Goal: Register for event/course

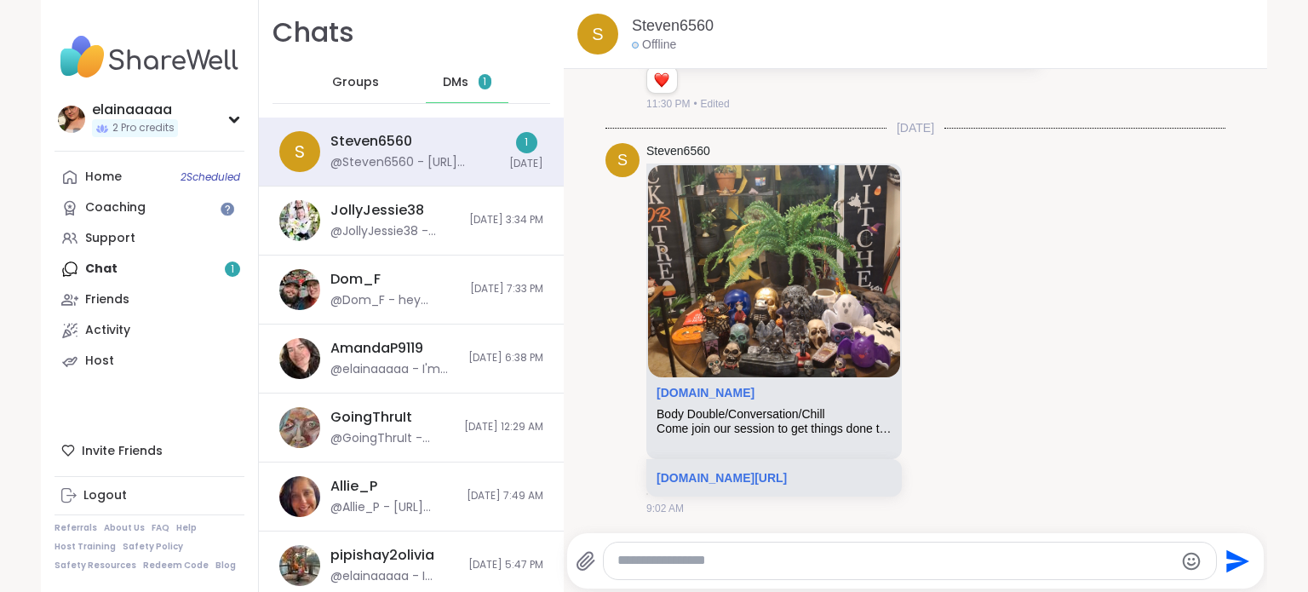
scroll to position [1642, 0]
click at [722, 386] on link "sharewellnow.com" at bounding box center [706, 393] width 98 height 14
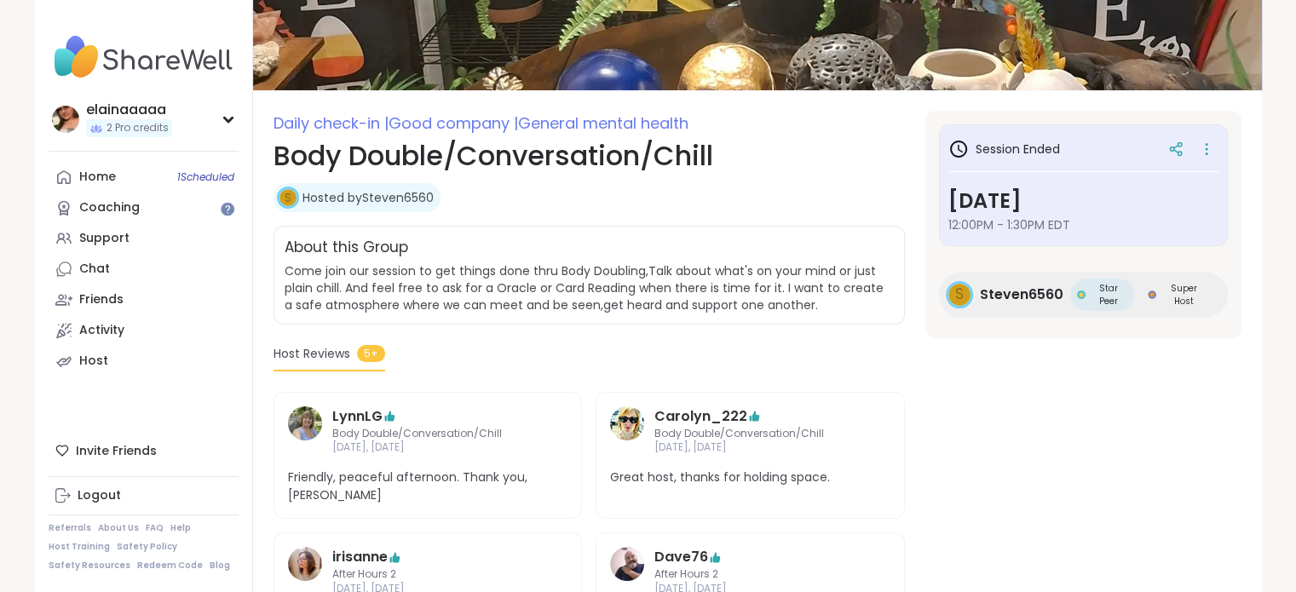
scroll to position [132, 0]
click at [394, 192] on link "Hosted by Steven6560" at bounding box center [367, 198] width 131 height 17
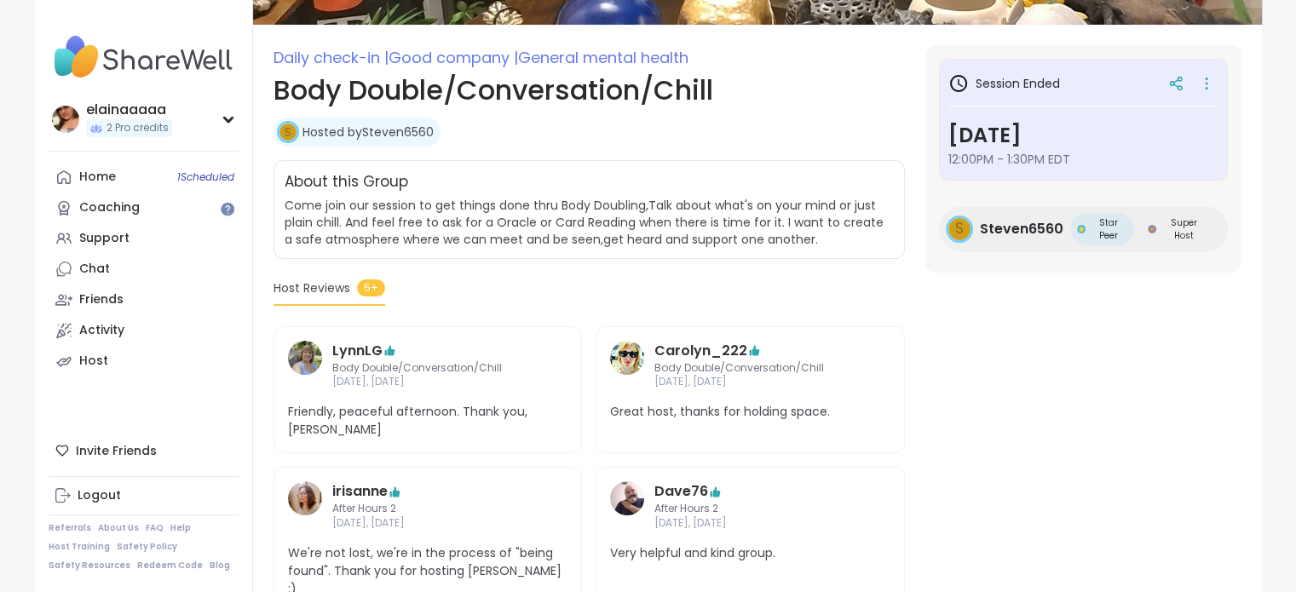
scroll to position [170, 0]
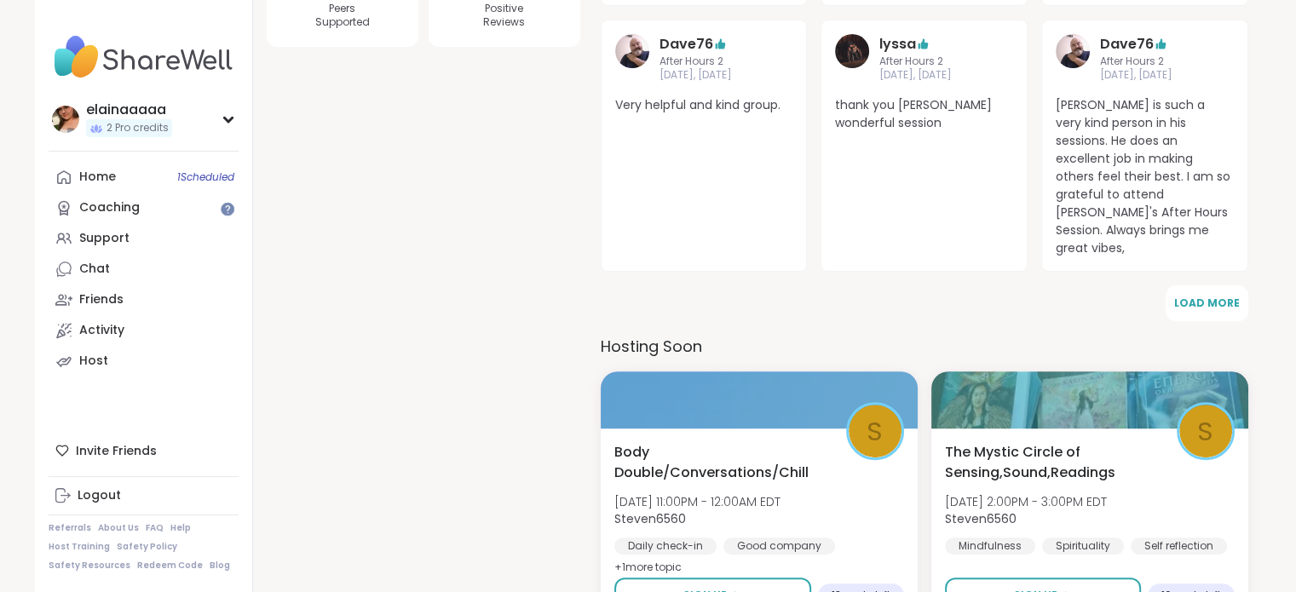
scroll to position [502, 0]
click at [118, 227] on link "Support" at bounding box center [144, 238] width 190 height 31
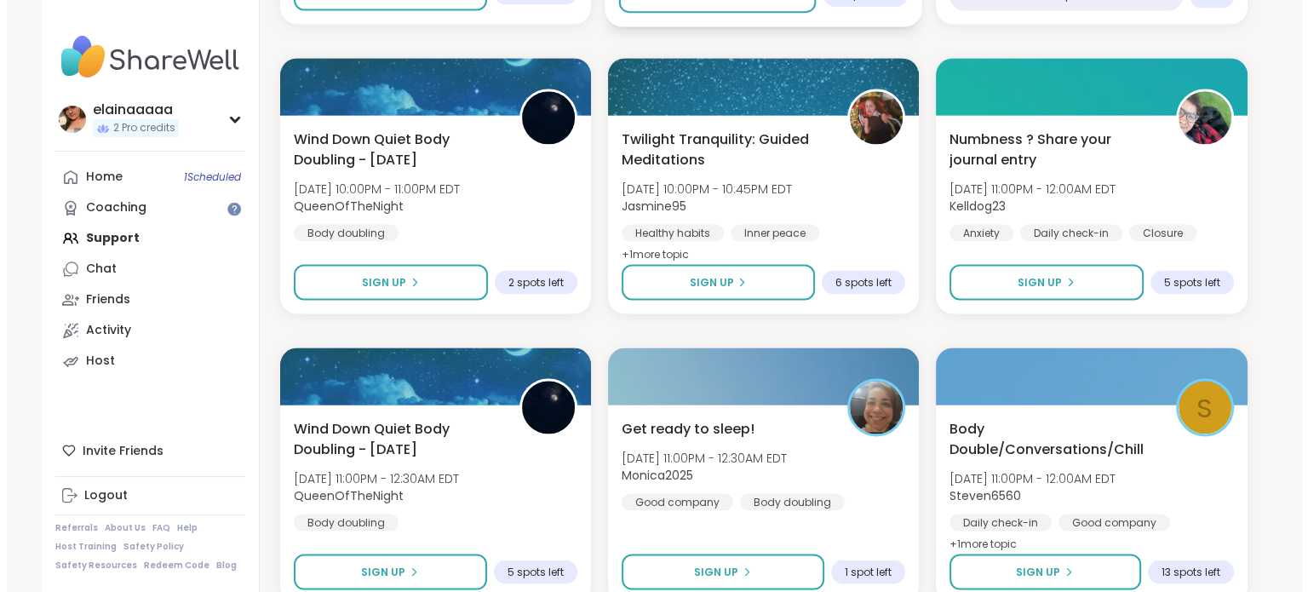
scroll to position [3248, 0]
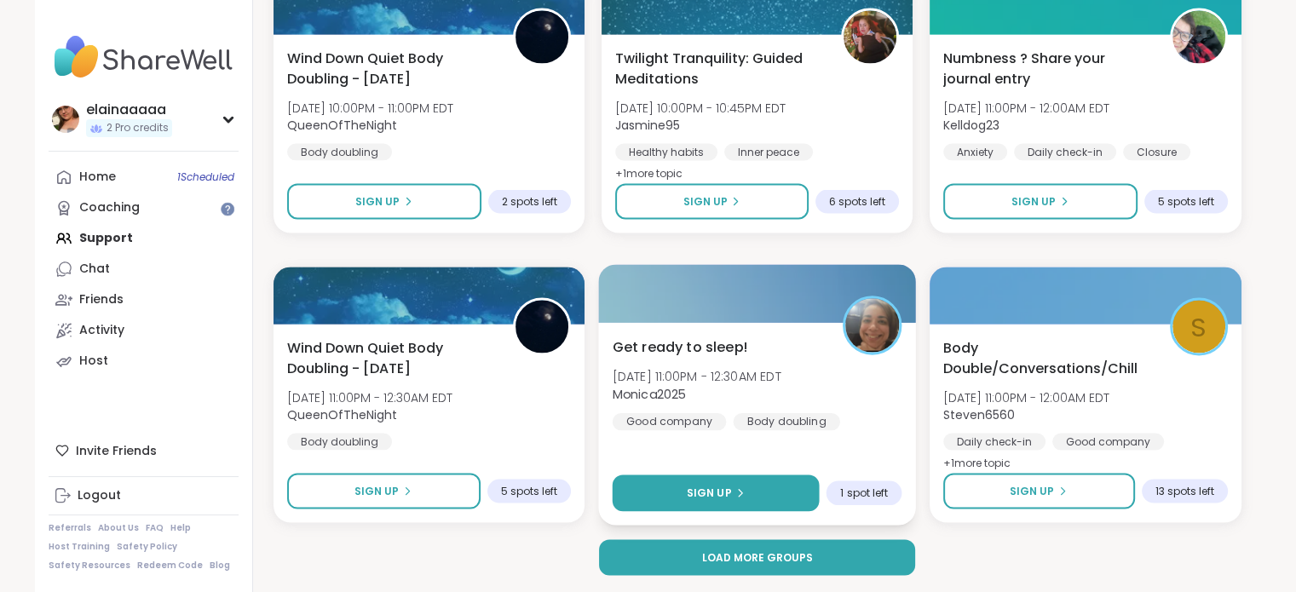
click at [729, 502] on button "Sign Up" at bounding box center [715, 493] width 207 height 37
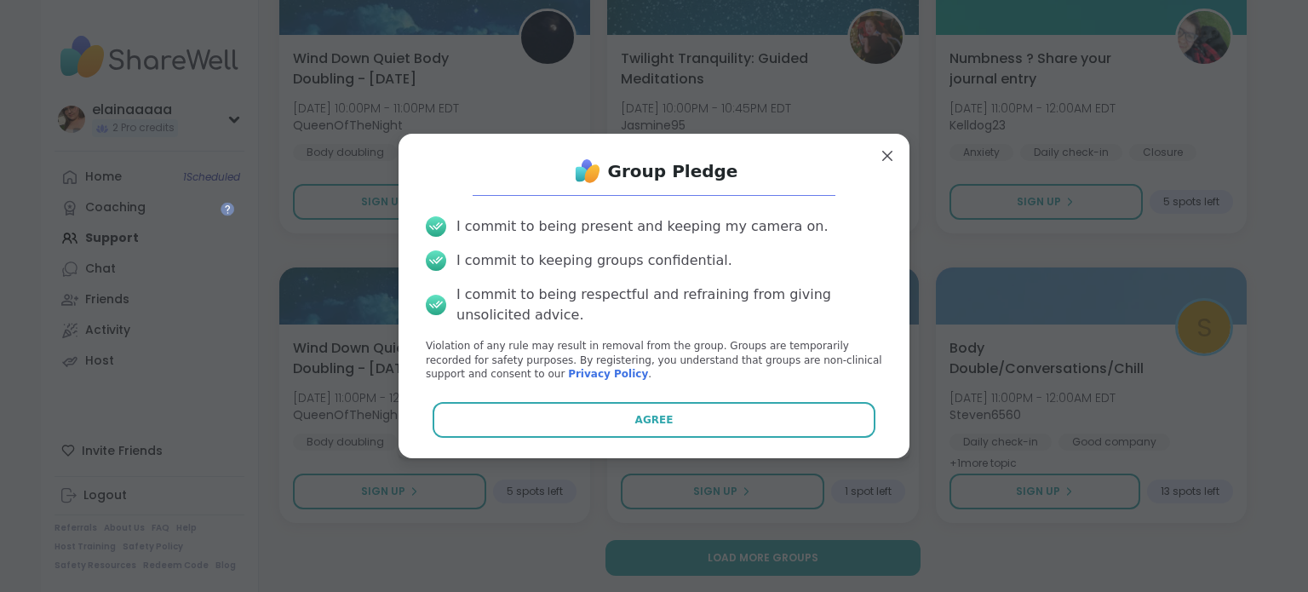
click at [733, 457] on div "Group Pledge I commit to being present and keeping my camera on. I commit to ke…" at bounding box center [654, 296] width 511 height 325
click at [736, 442] on div "Group Pledge I commit to being present and keeping my camera on. I commit to ke…" at bounding box center [654, 295] width 484 height 297
click at [739, 438] on div "Group Pledge I commit to being present and keeping my camera on. I commit to ke…" at bounding box center [654, 295] width 484 height 297
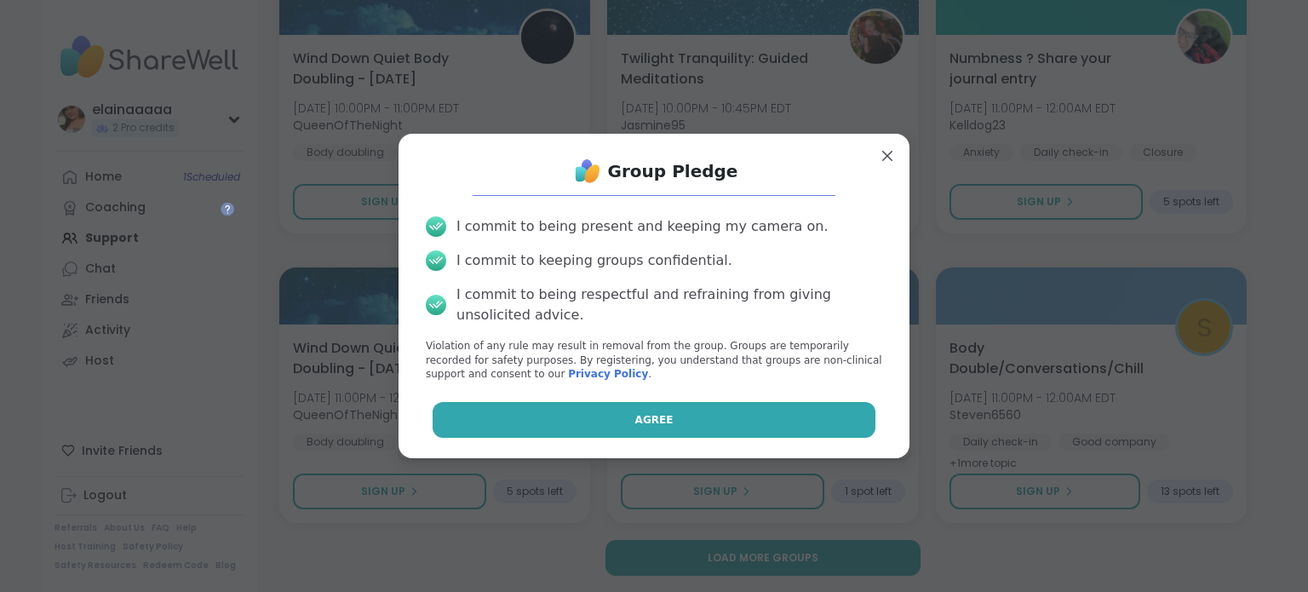
click at [749, 423] on button "Agree" at bounding box center [655, 420] width 444 height 36
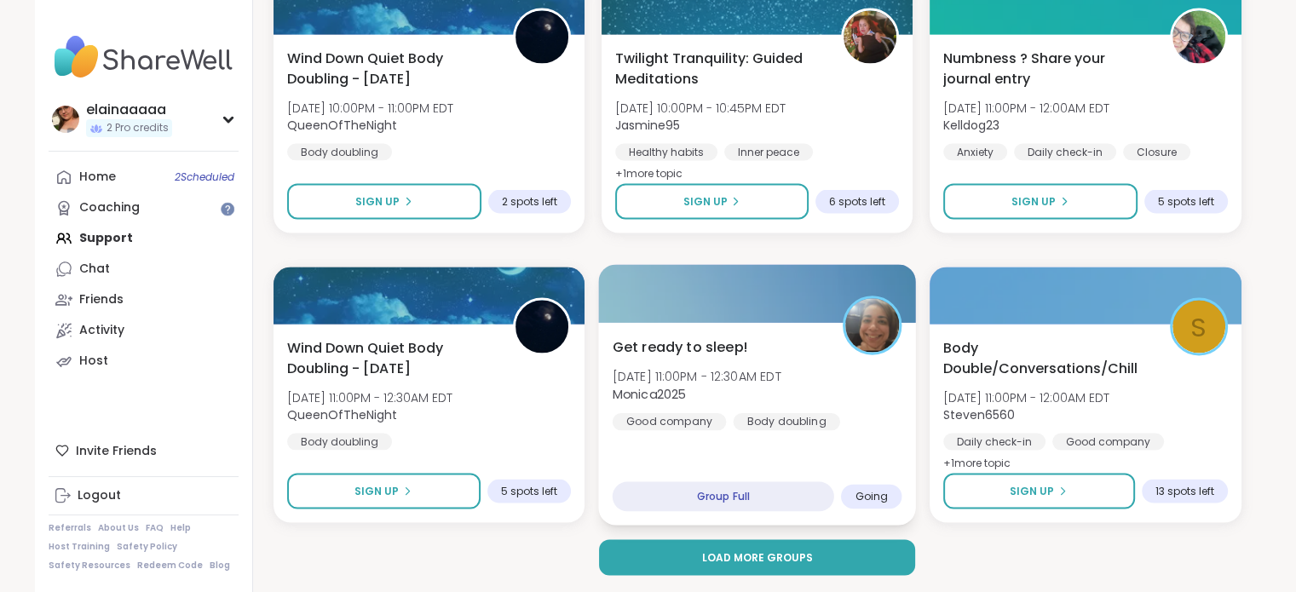
click at [838, 364] on div "Get ready to sleep! Tue, Oct 07 | 11:00PM - 12:30AM EDT Monica2025 Good company…" at bounding box center [757, 383] width 290 height 94
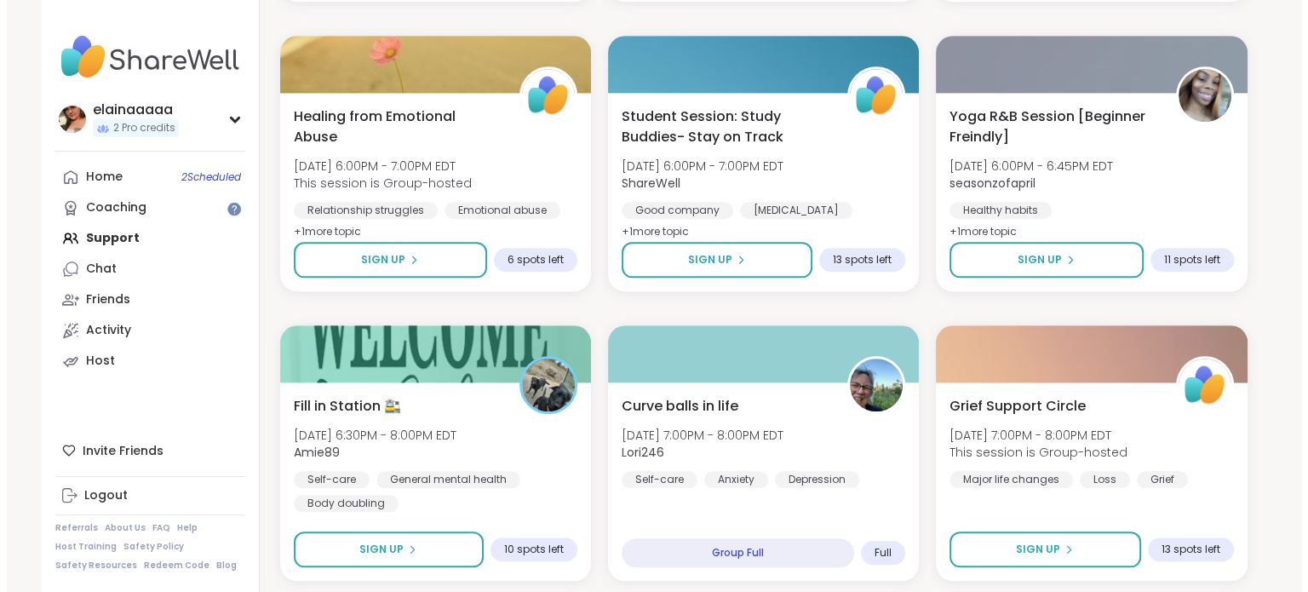
scroll to position [1745, 0]
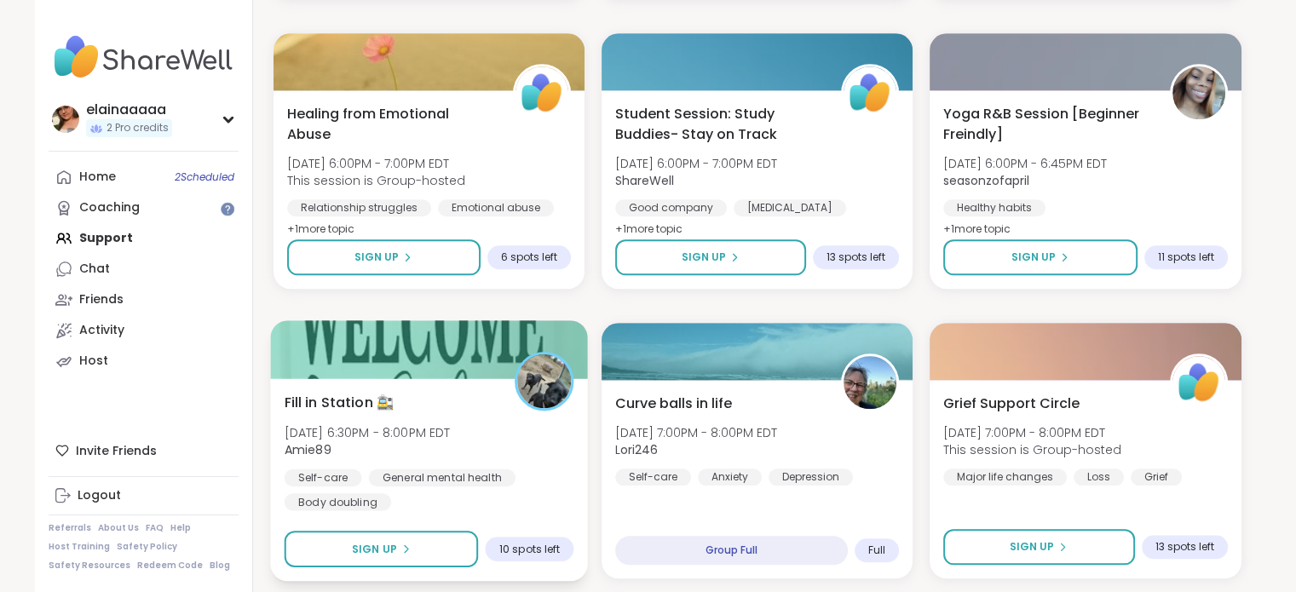
click at [450, 432] on span "Tue, Oct 07 | 6:30PM - 8:00PM EDT" at bounding box center [367, 431] width 166 height 17
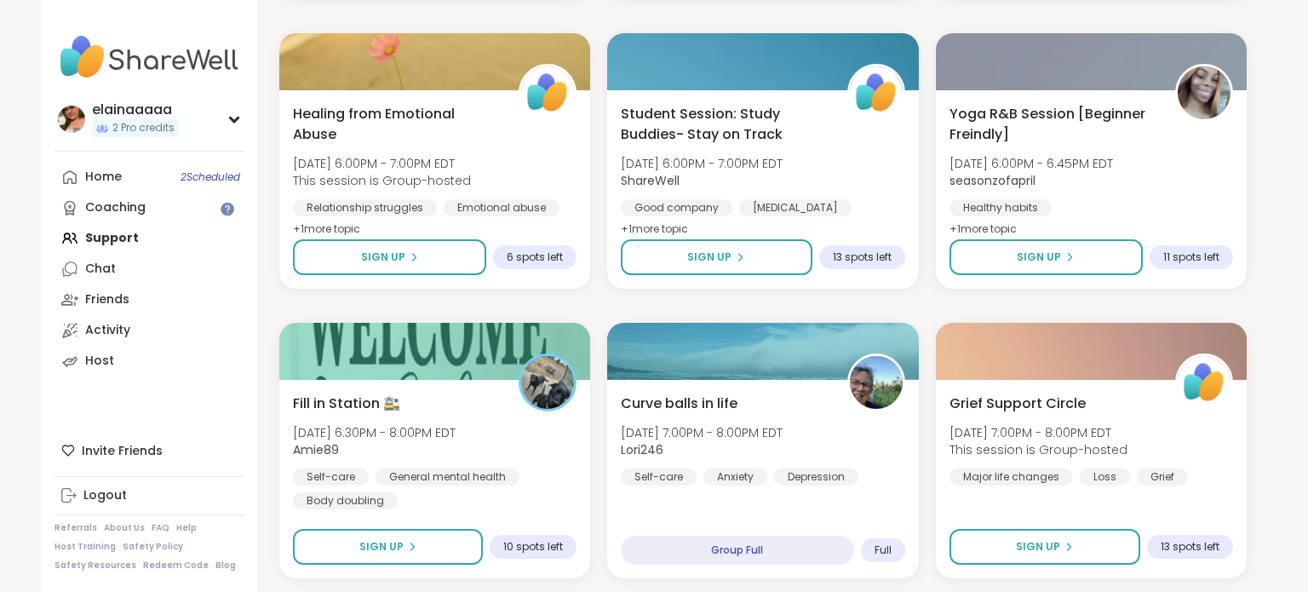
click at [604, 301] on div "Self Love Workbook for Women Tue, Oct 07 | 1:00PM - 2:00PM EDT CharityRoss Gene…" at bounding box center [763, 305] width 968 height 3441
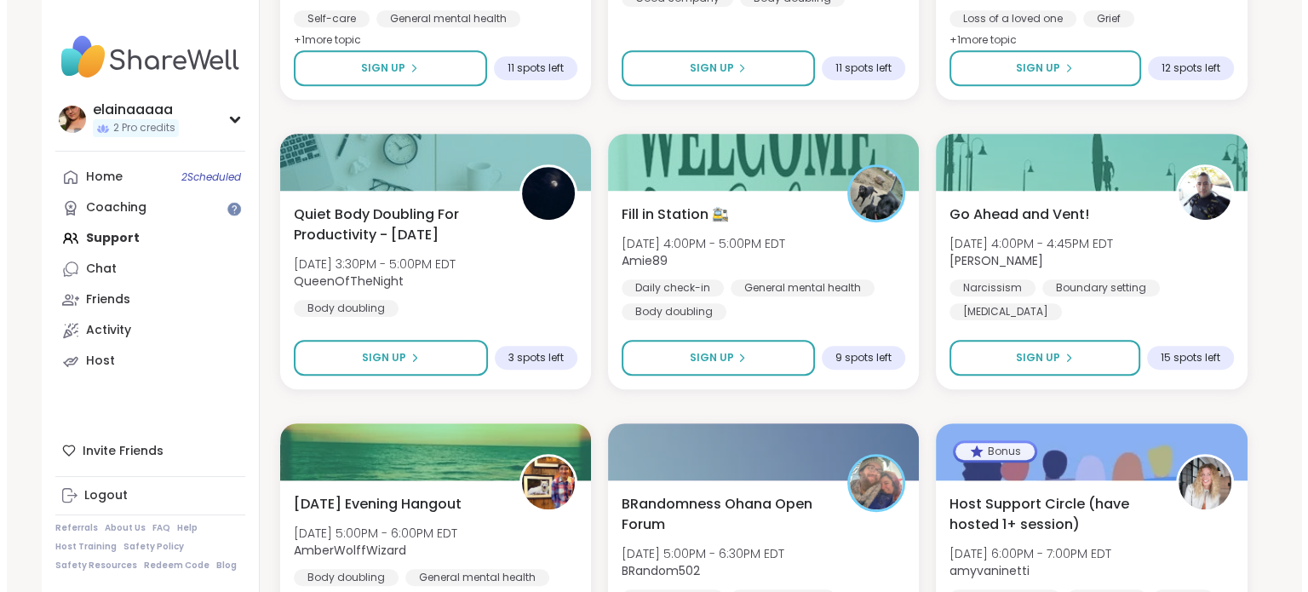
scroll to position [1061, 0]
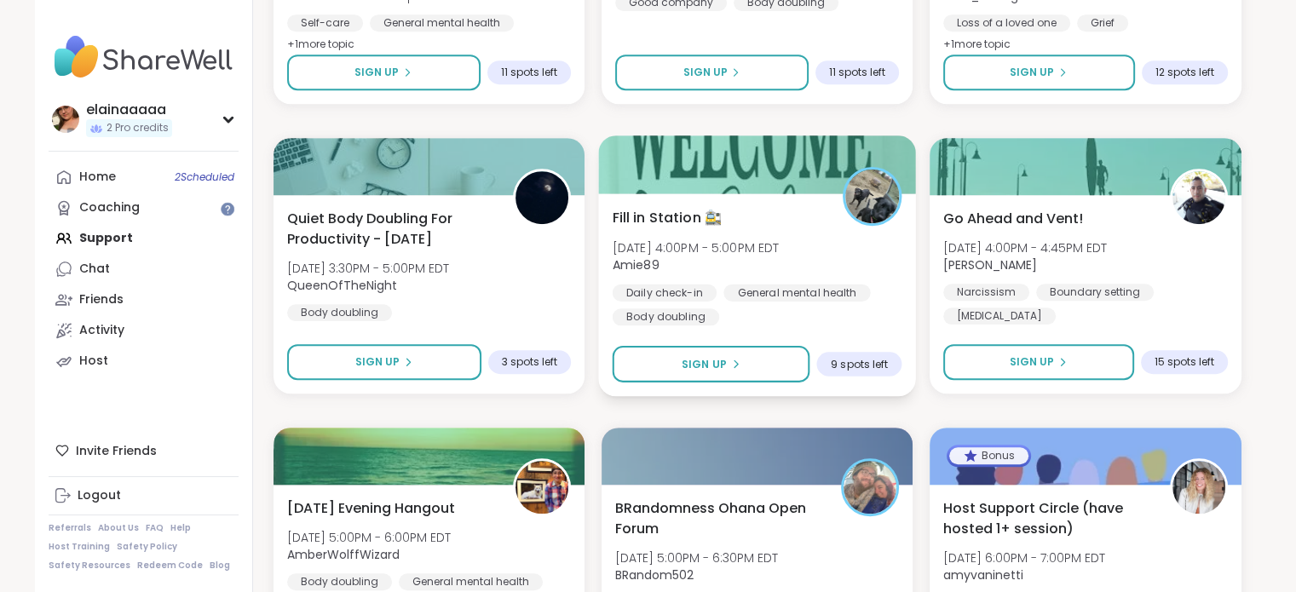
click at [725, 267] on span "Amie89" at bounding box center [695, 264] width 167 height 17
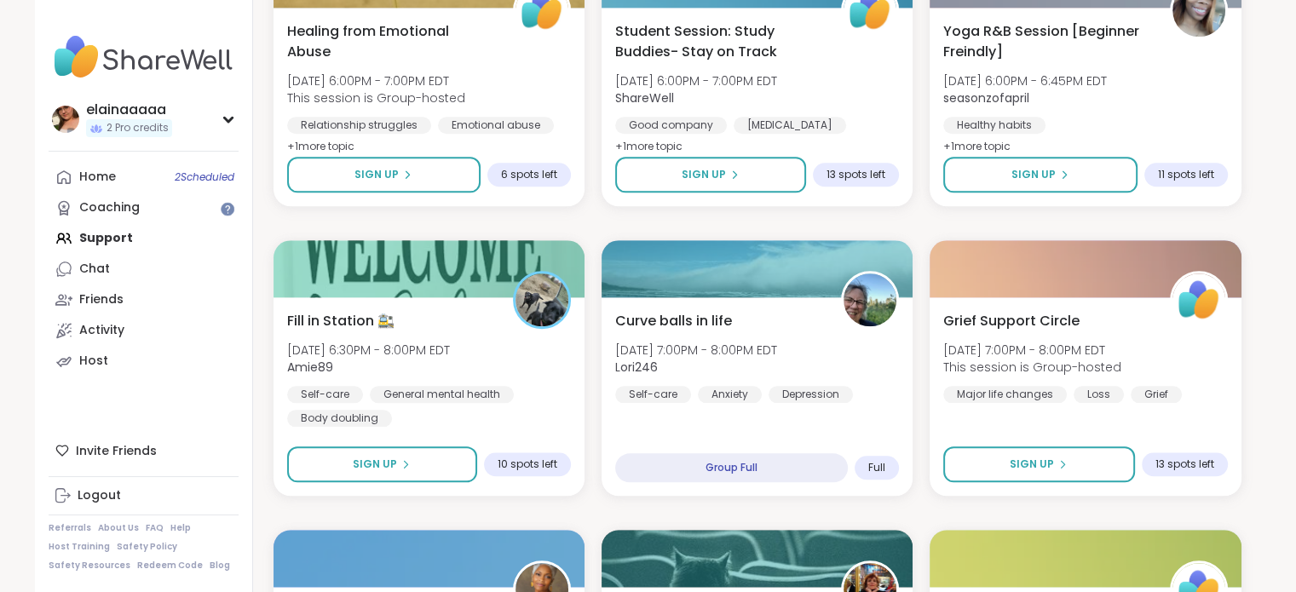
scroll to position [1828, 0]
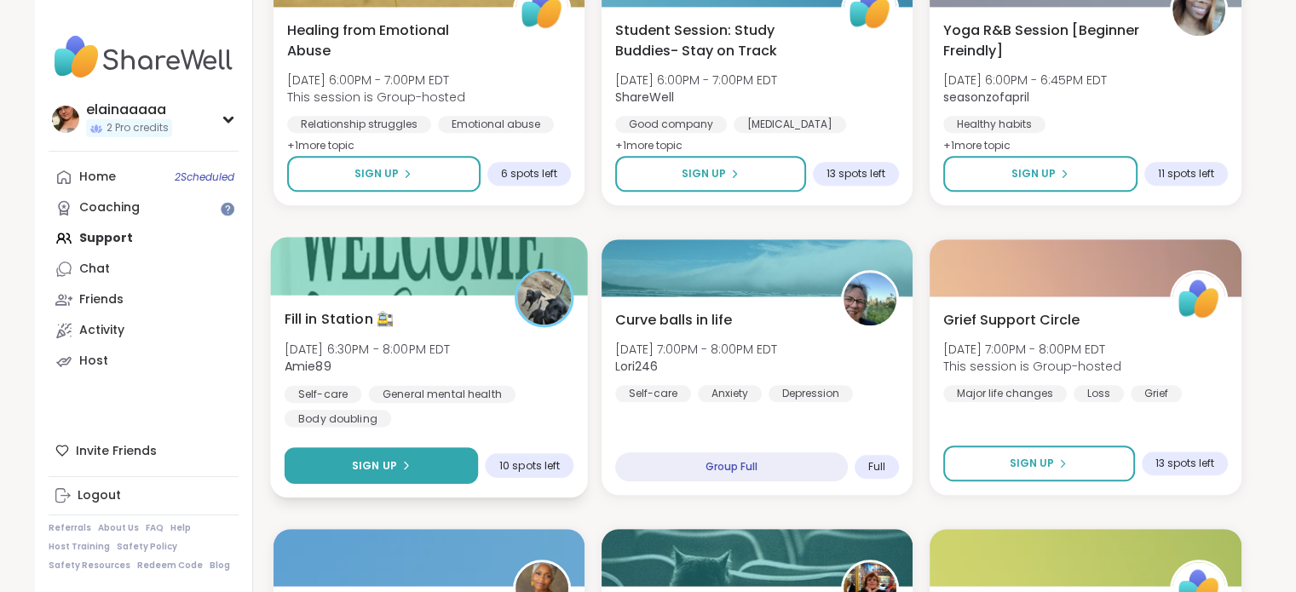
click at [388, 465] on span "Sign Up" at bounding box center [373, 464] width 45 height 15
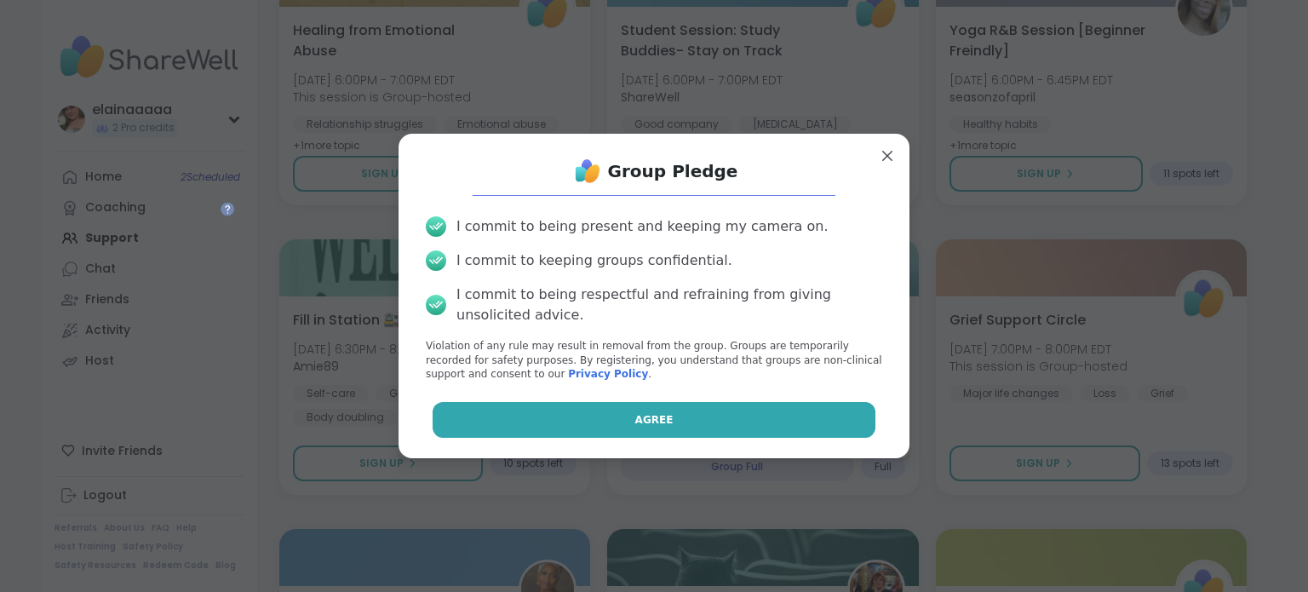
click at [655, 424] on span "Agree" at bounding box center [654, 419] width 38 height 15
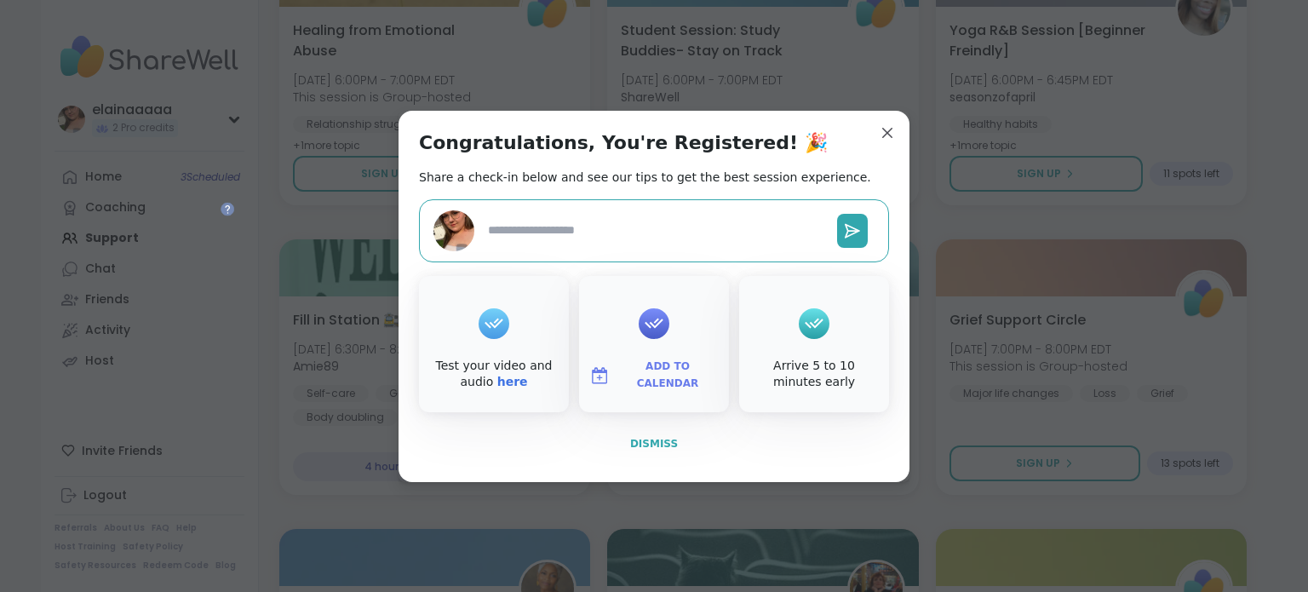
click at [661, 452] on button "Dismiss" at bounding box center [654, 444] width 470 height 36
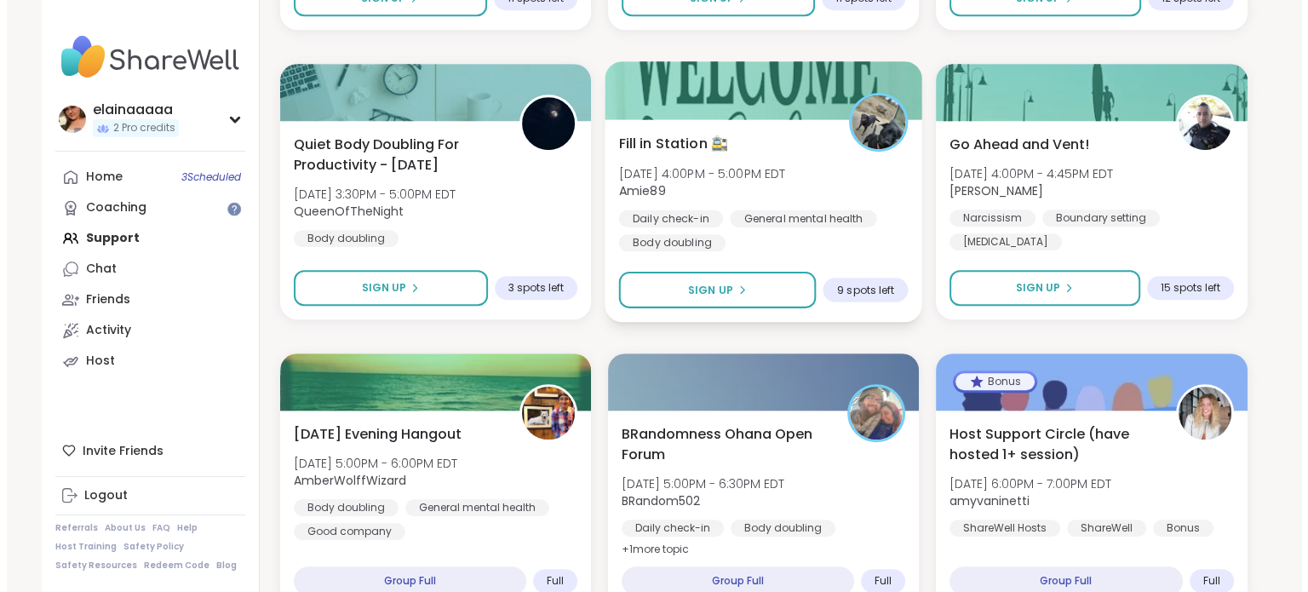
scroll to position [1135, 0]
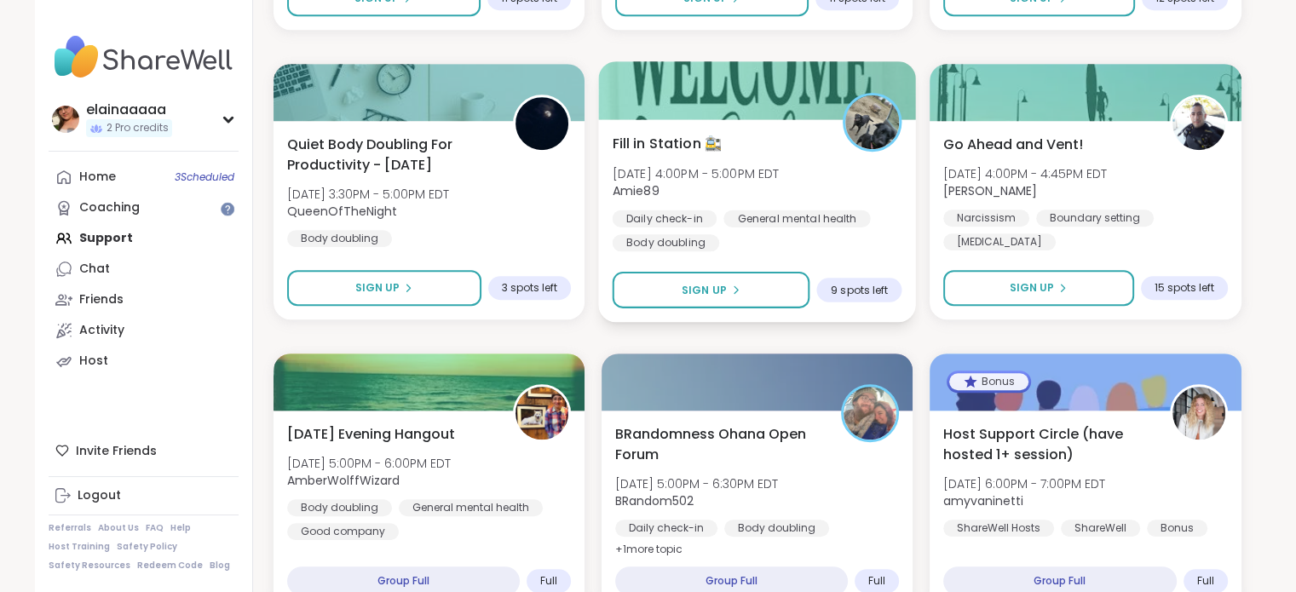
click at [743, 165] on span "Tue, Oct 07 | 4:00PM - 5:00PM EDT" at bounding box center [695, 172] width 167 height 17
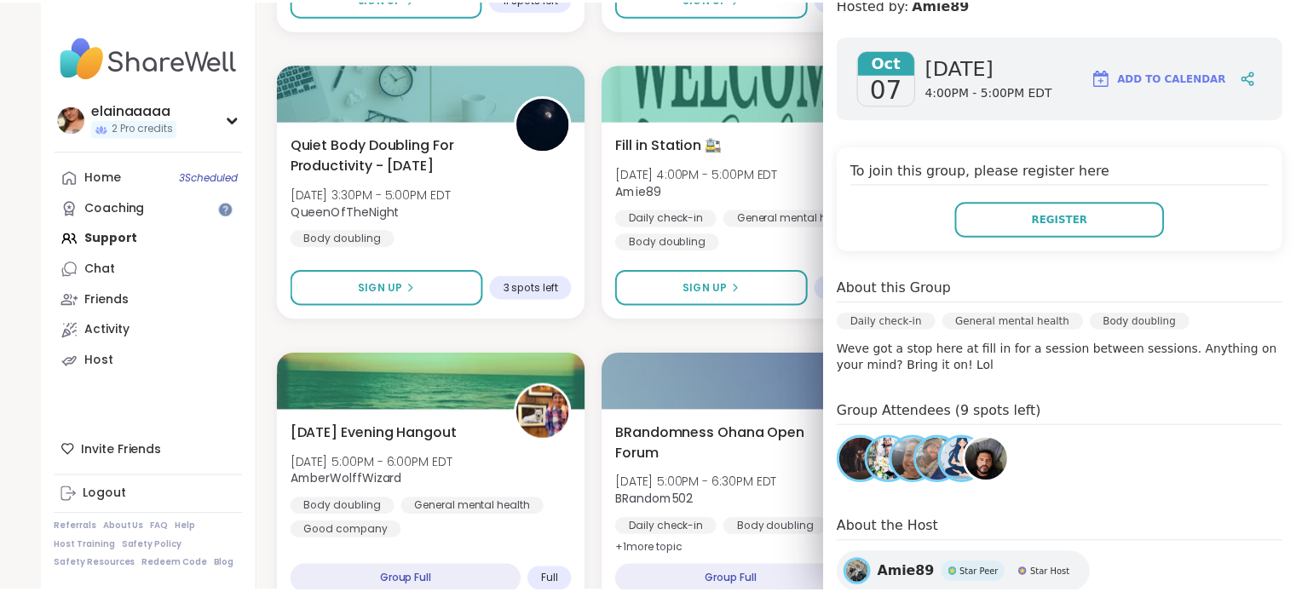
scroll to position [217, 0]
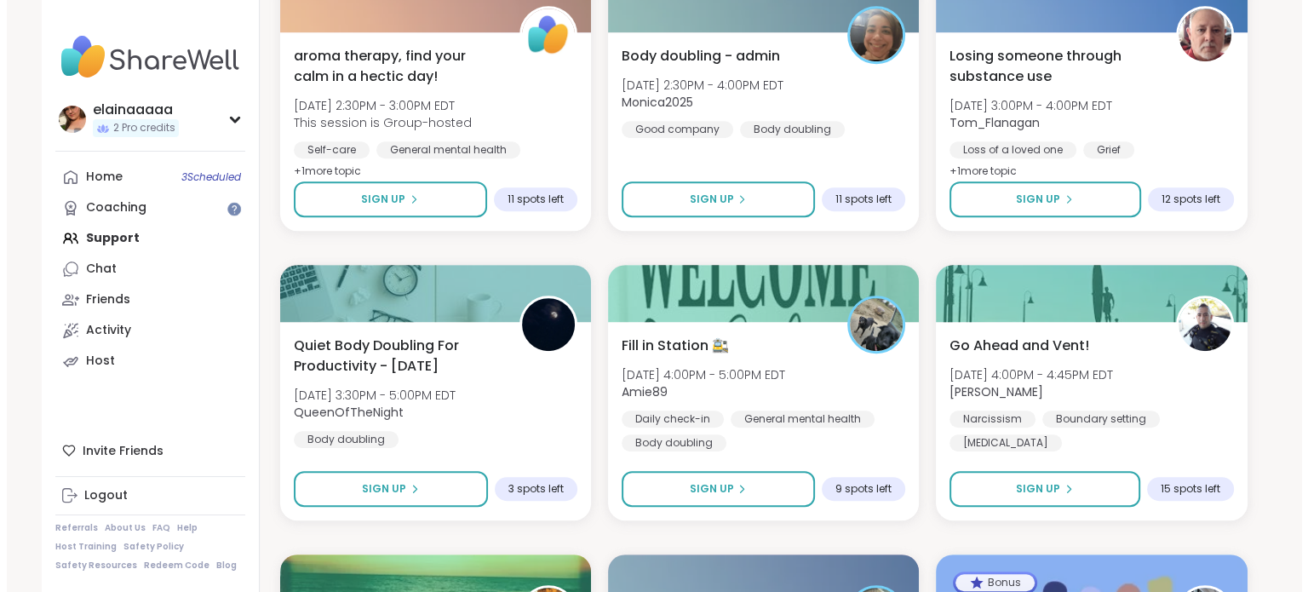
scroll to position [879, 0]
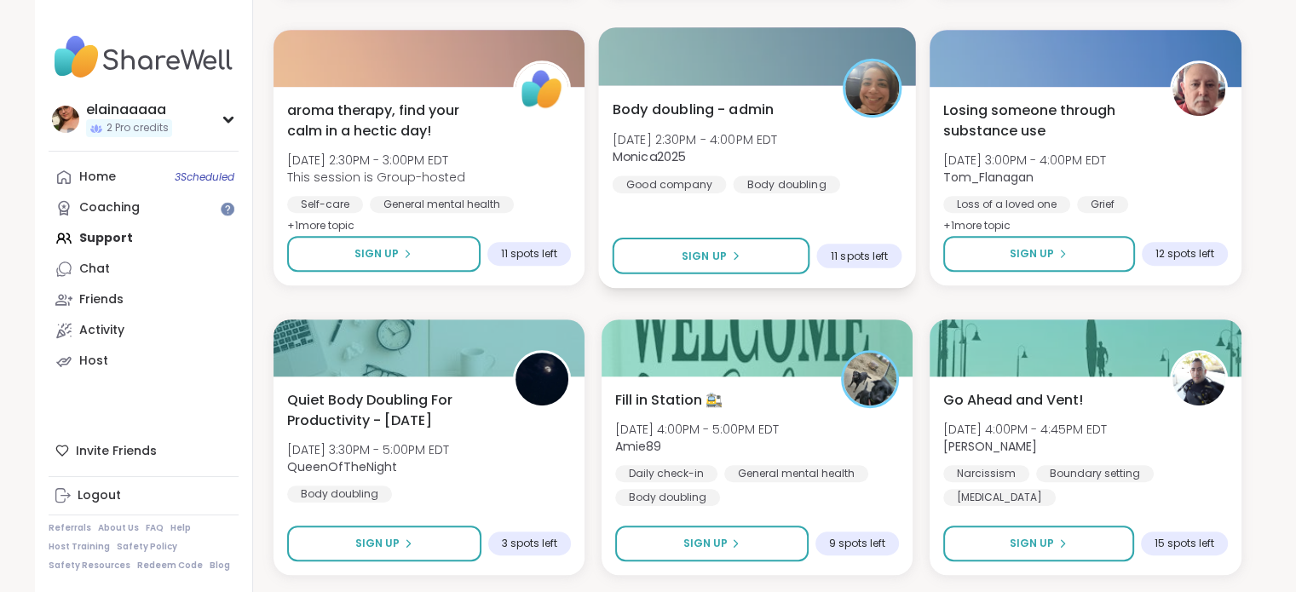
click at [721, 148] on span "Monica2025" at bounding box center [694, 156] width 165 height 17
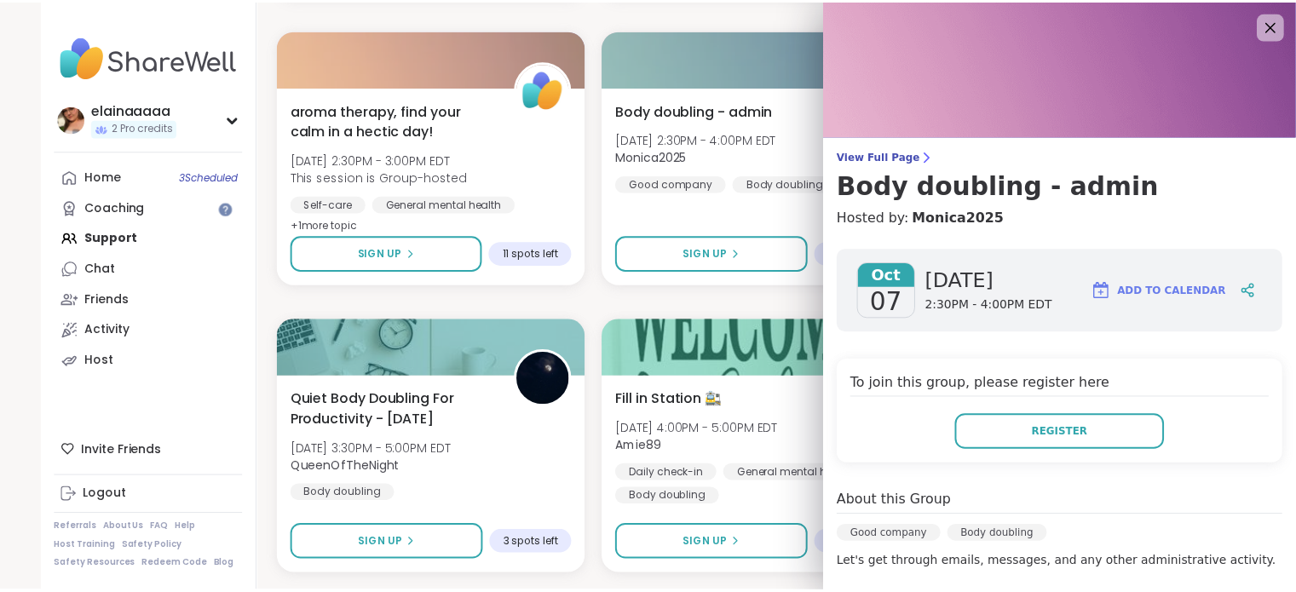
scroll to position [245, 0]
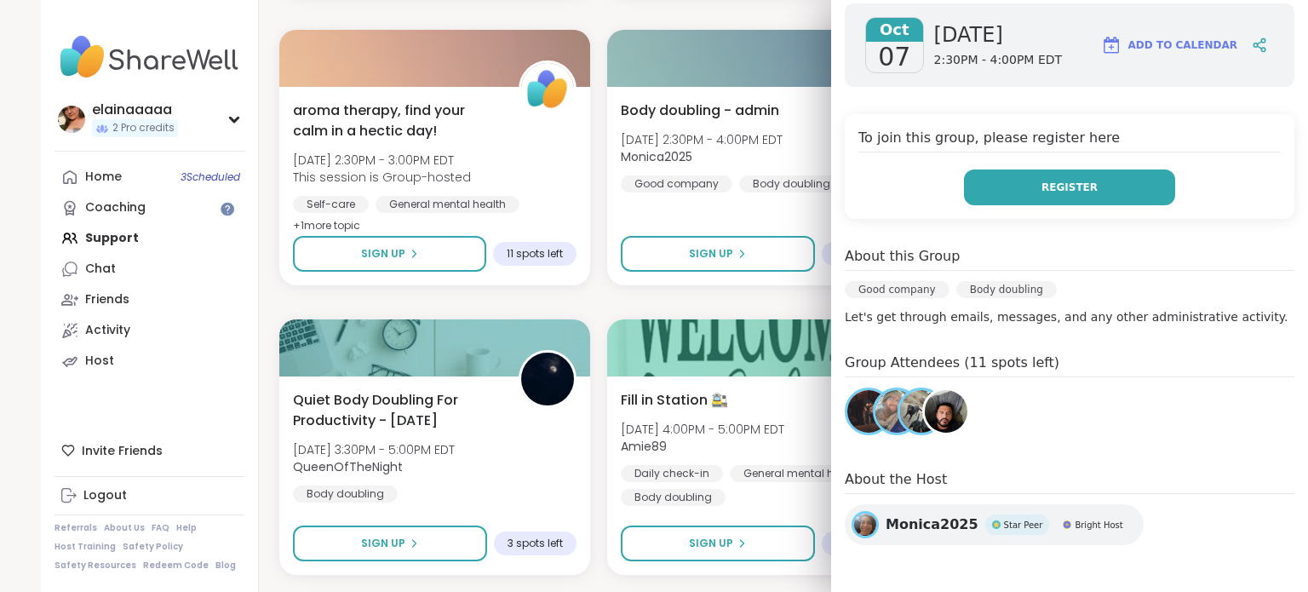
click at [1046, 181] on span "Register" at bounding box center [1070, 187] width 56 height 15
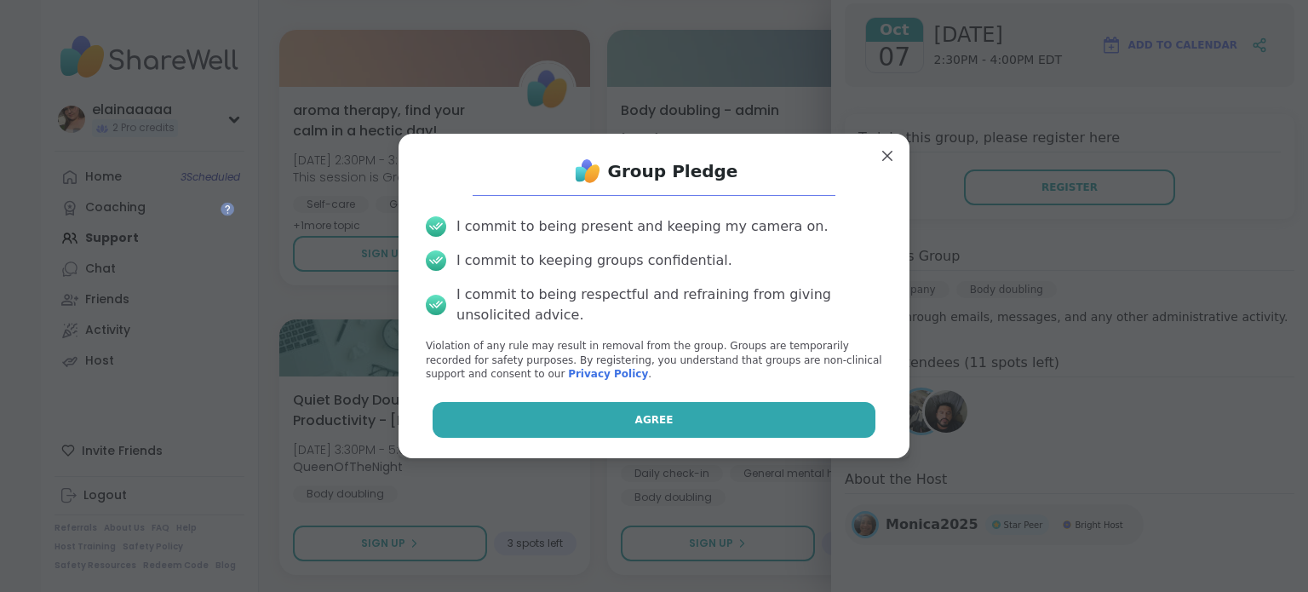
click at [659, 409] on button "Agree" at bounding box center [655, 420] width 444 height 36
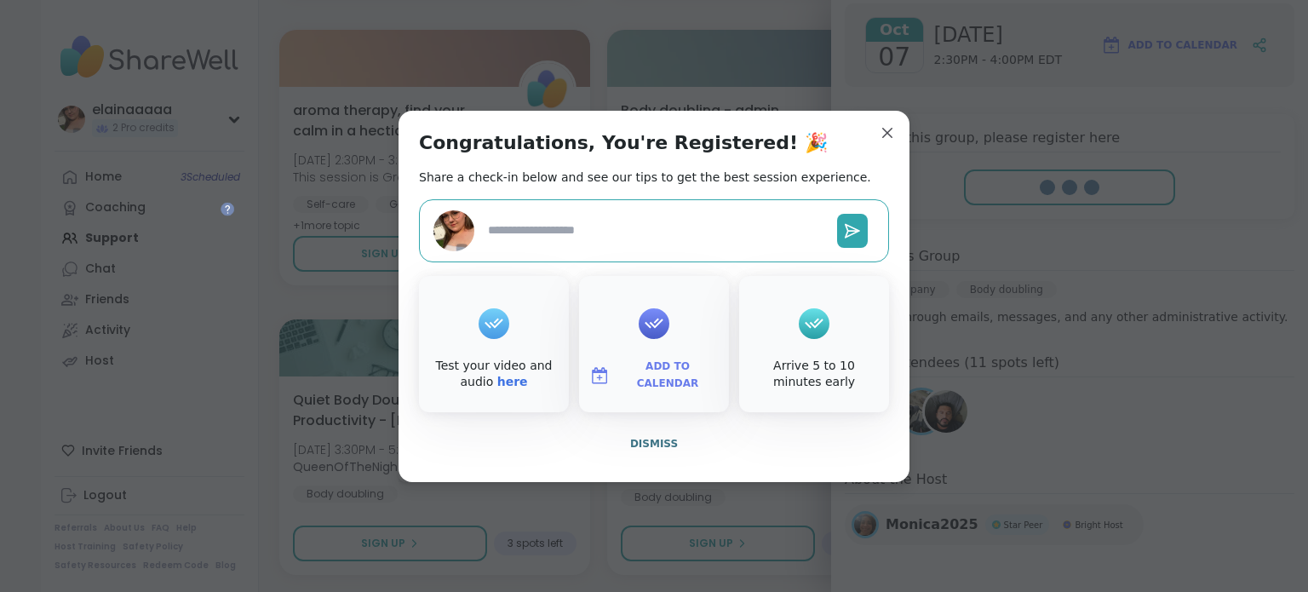
type textarea "*"
click at [874, 118] on div "Congratulations, You're Registered! 🎉 Share a check-in below and see our tips t…" at bounding box center [654, 296] width 511 height 371
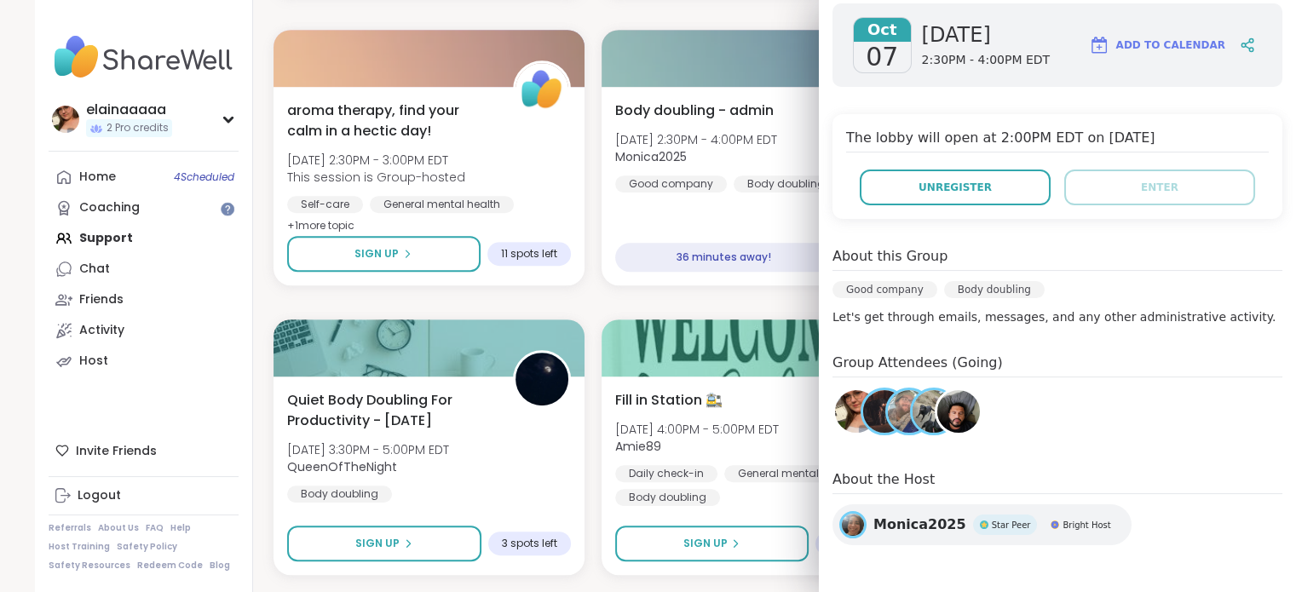
scroll to position [244, 0]
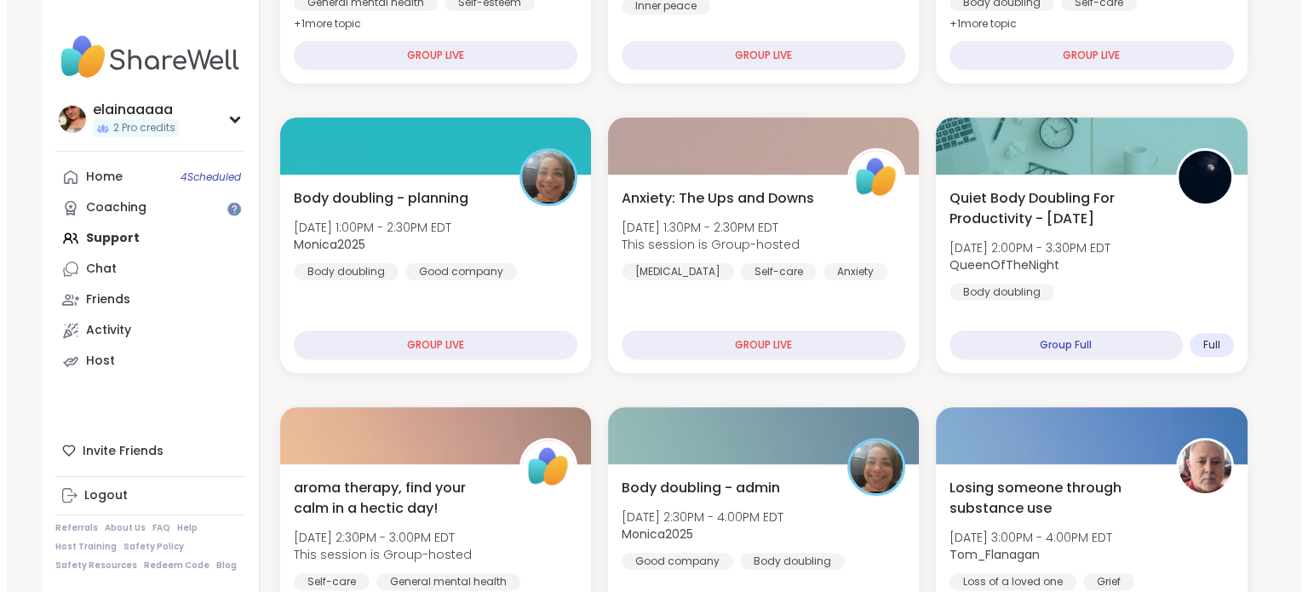
scroll to position [305, 0]
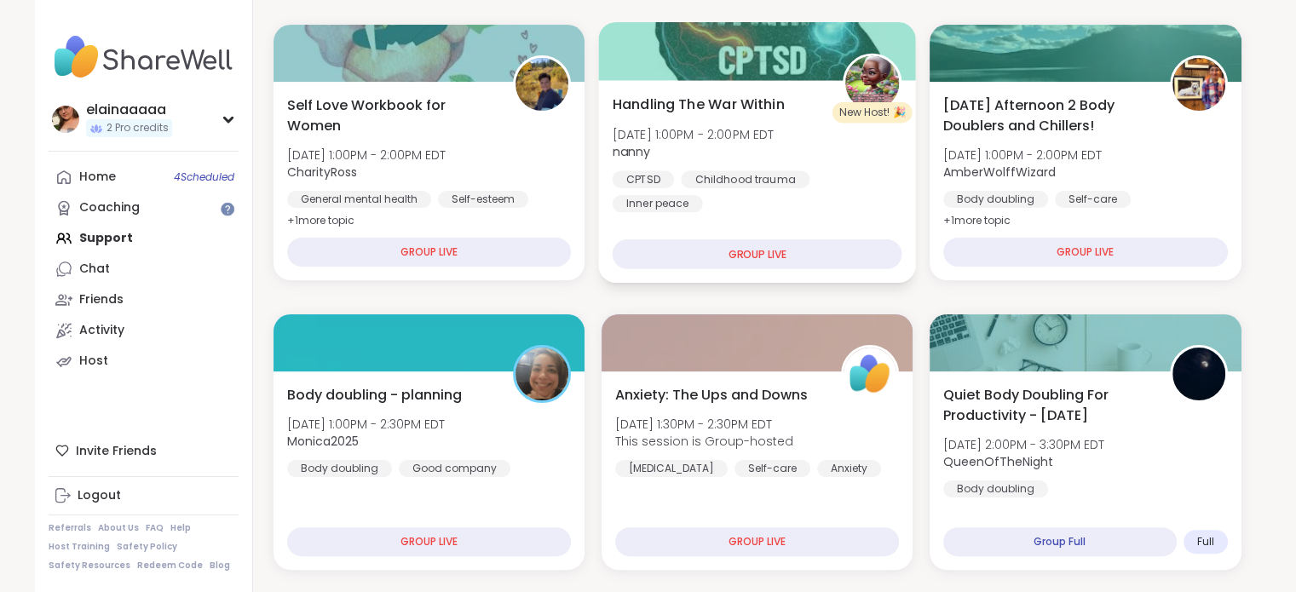
click at [853, 122] on div "New Host! 🎉" at bounding box center [872, 112] width 80 height 20
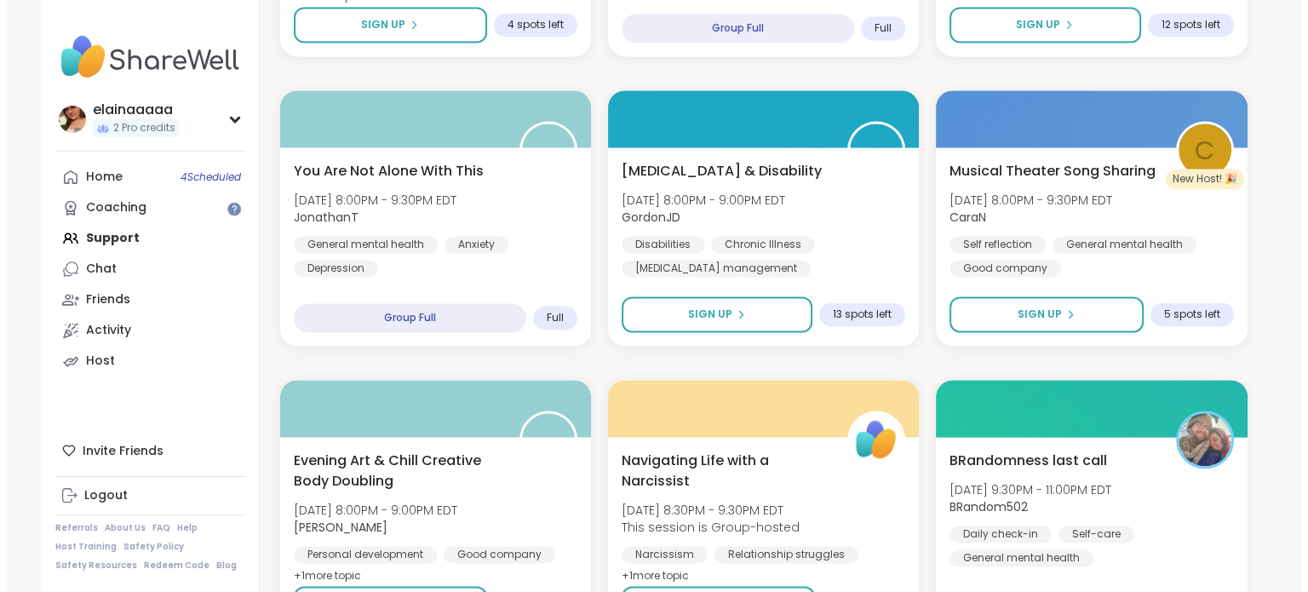
scroll to position [2557, 0]
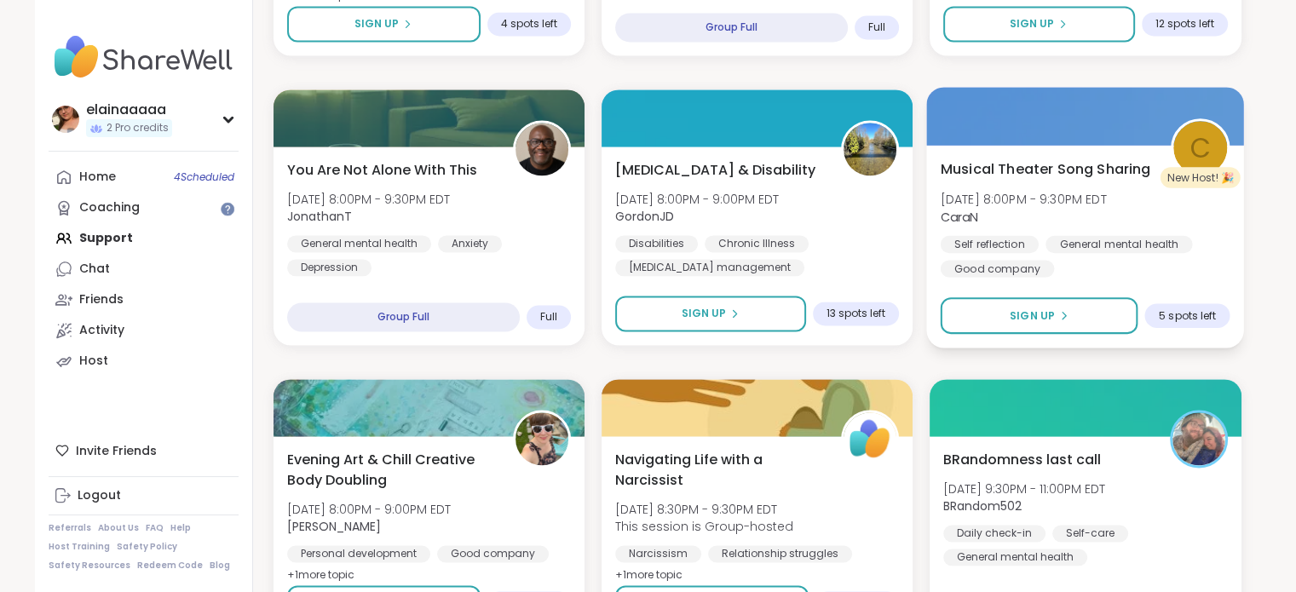
click at [1133, 187] on div "Musical Theater Song Sharing Tue, Oct 07 | 8:00PM - 9:30PM EDT CaraN Self refle…" at bounding box center [1085, 217] width 290 height 118
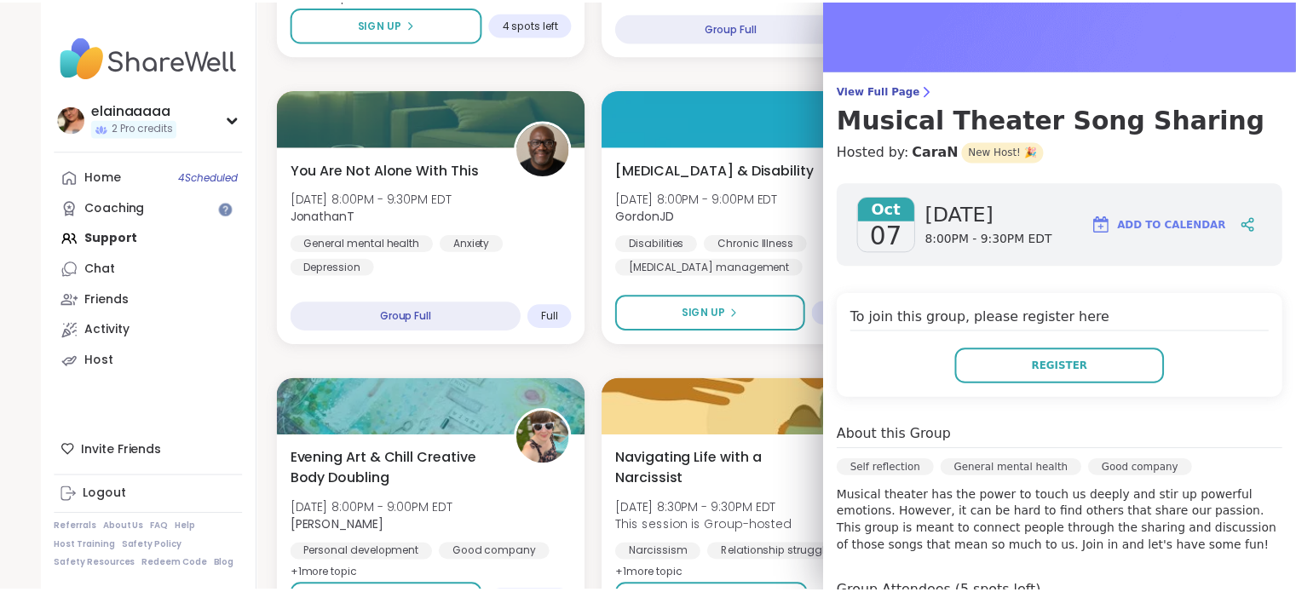
scroll to position [46, 0]
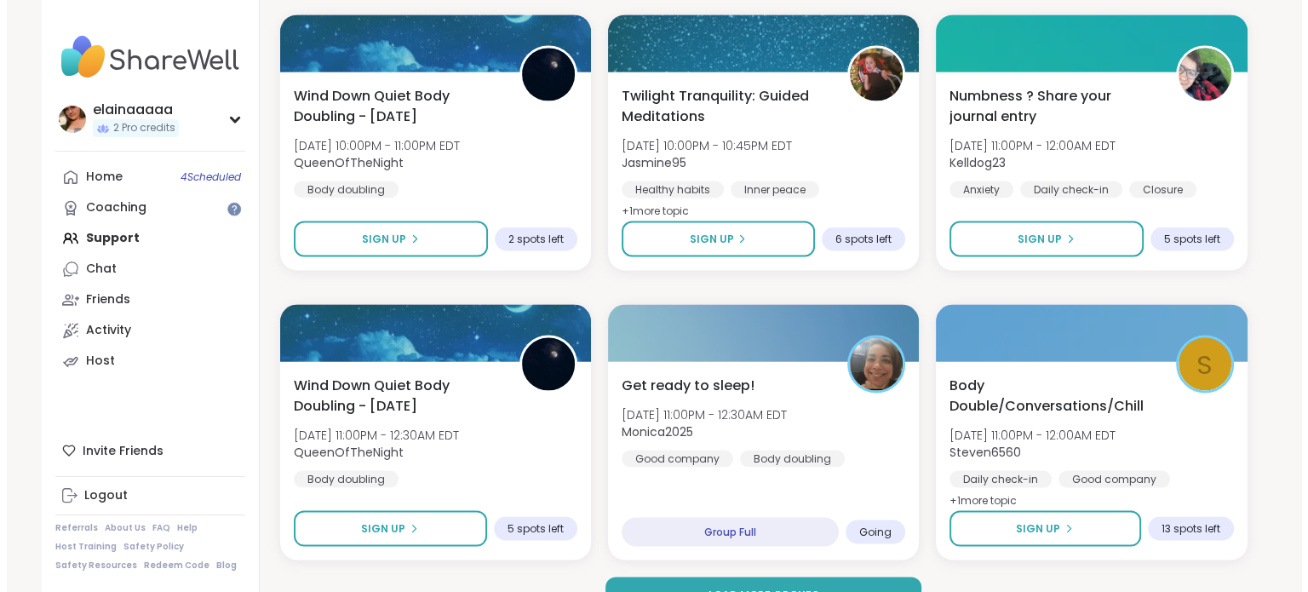
scroll to position [3248, 0]
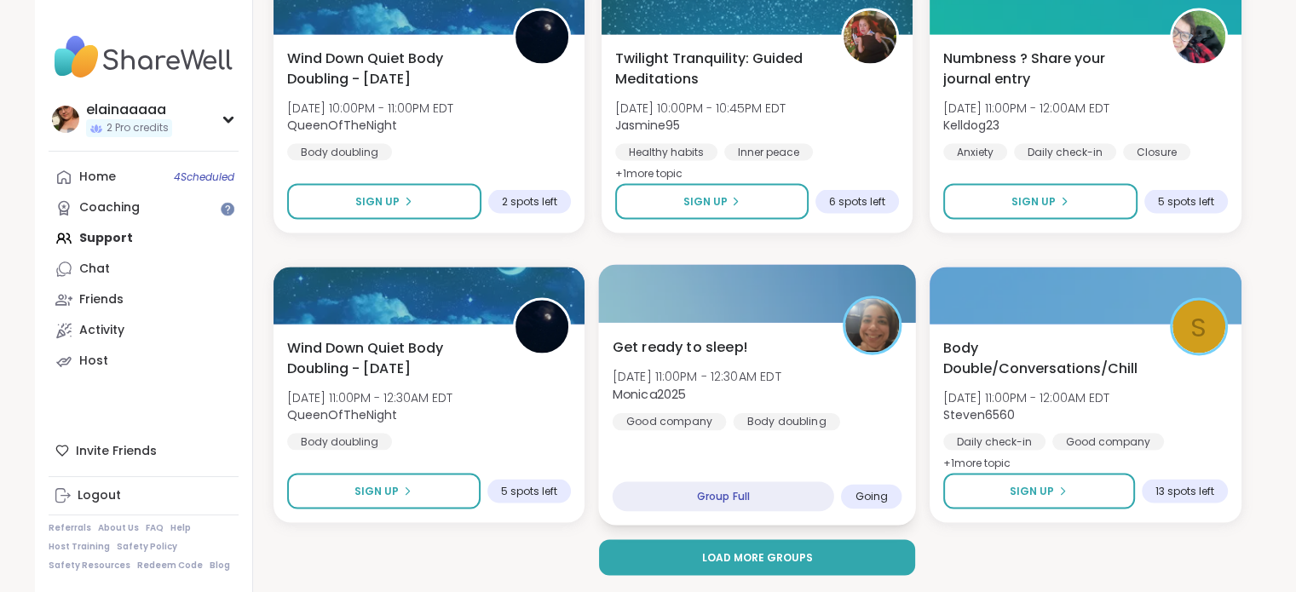
click at [893, 426] on div "Get ready to sleep! Tue, Oct 07 | 11:00PM - 12:30AM EDT Monica2025 Good company…" at bounding box center [757, 383] width 290 height 94
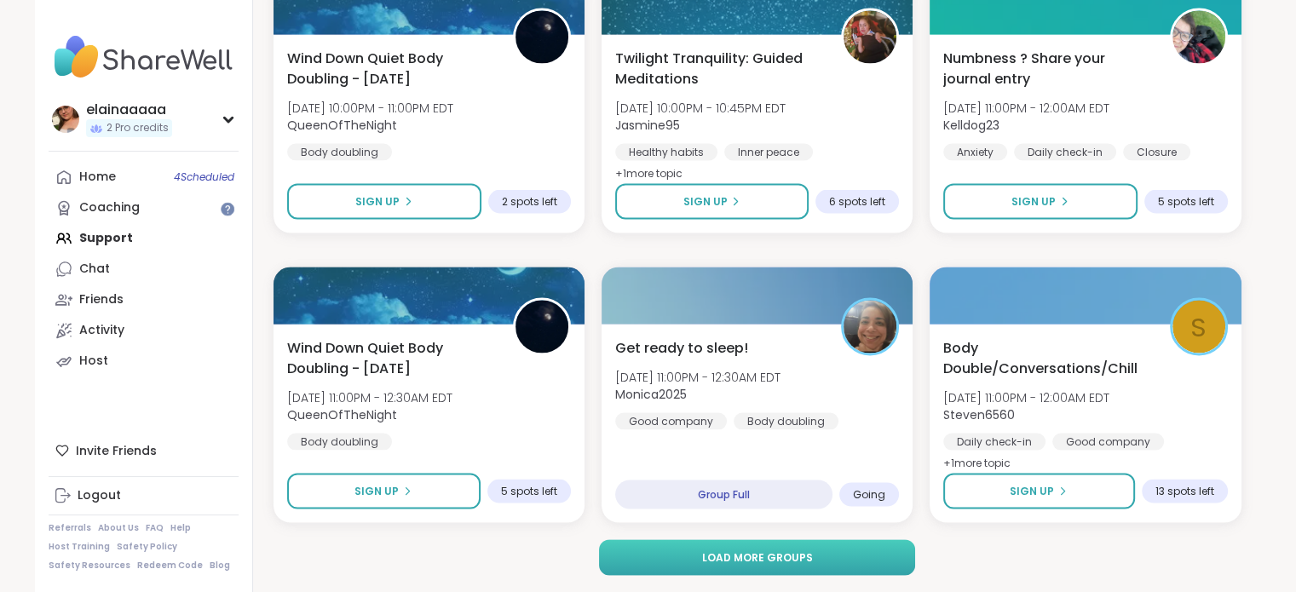
click at [749, 552] on span "Load more groups" at bounding box center [756, 557] width 111 height 15
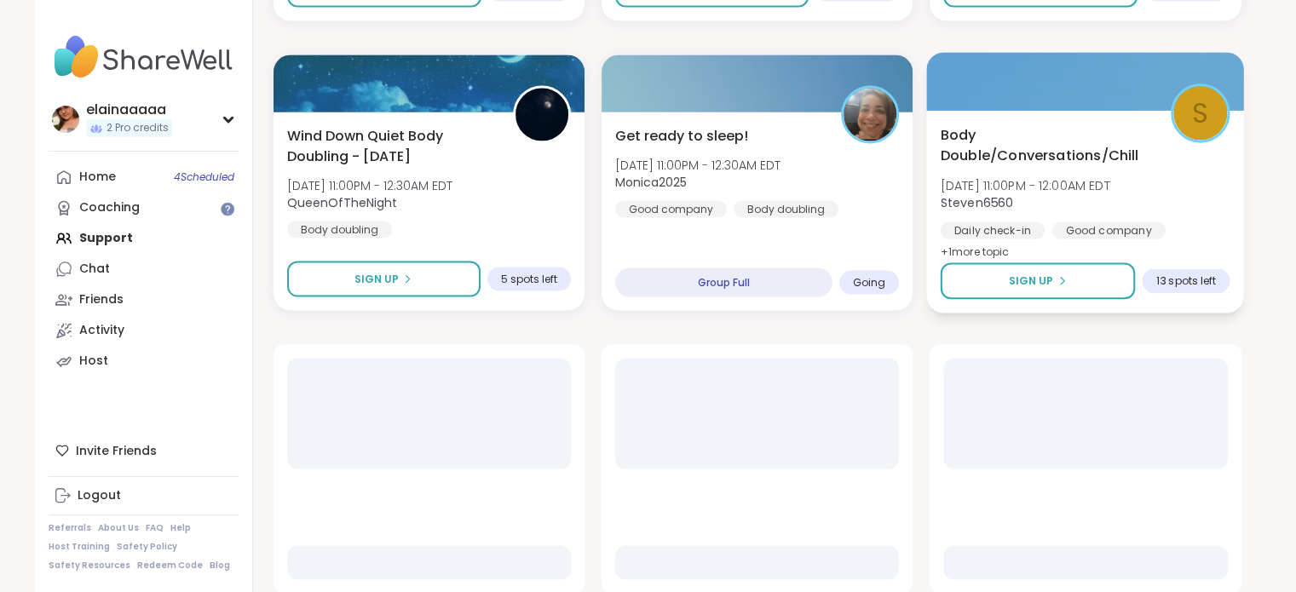
scroll to position [3552, 0]
